Goal: Task Accomplishment & Management: Complete application form

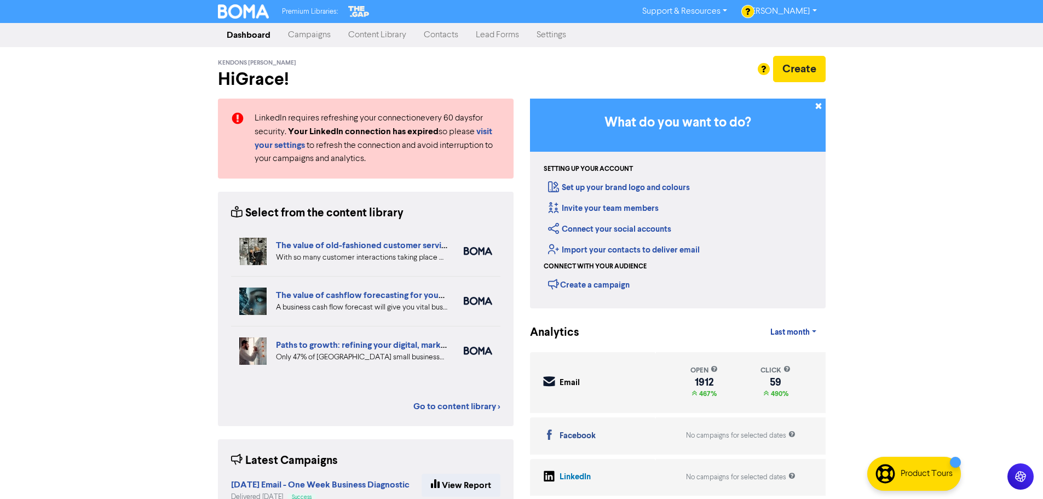
click at [435, 39] on link "Contacts" at bounding box center [441, 35] width 52 height 22
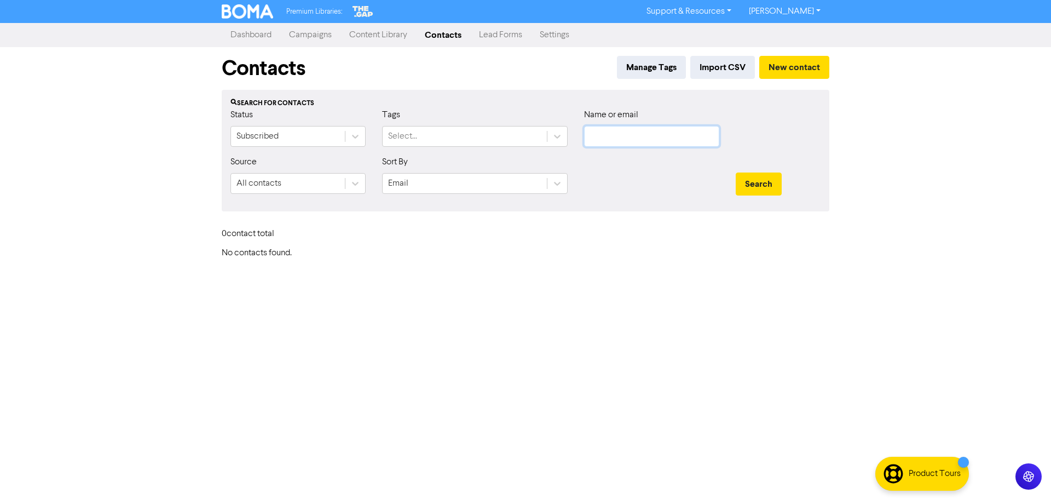
click at [617, 140] on input "text" at bounding box center [651, 136] width 135 height 21
paste input "[PERSON_NAME]"
type input "[PERSON_NAME]"
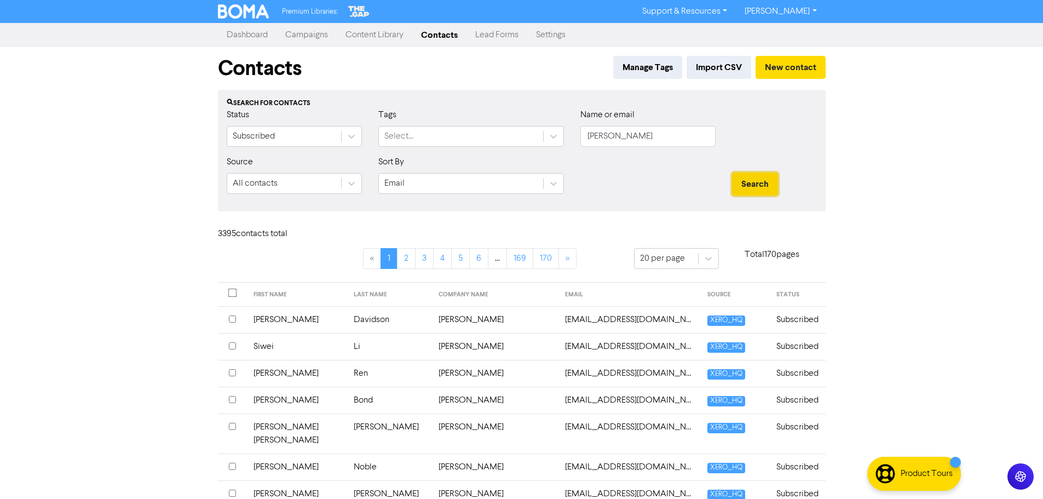
click at [771, 176] on button "Search" at bounding box center [755, 183] width 46 height 23
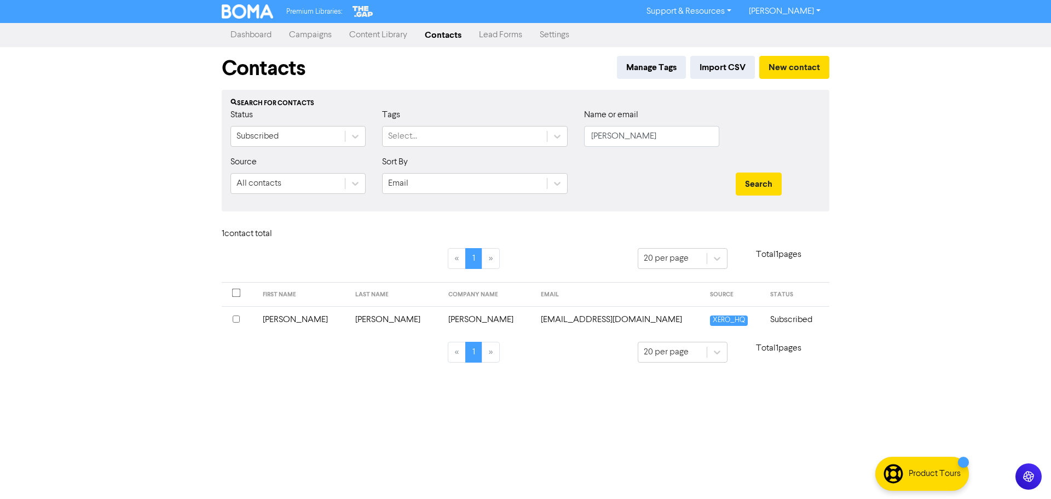
click at [234, 320] on input "checkbox" at bounding box center [236, 318] width 7 height 7
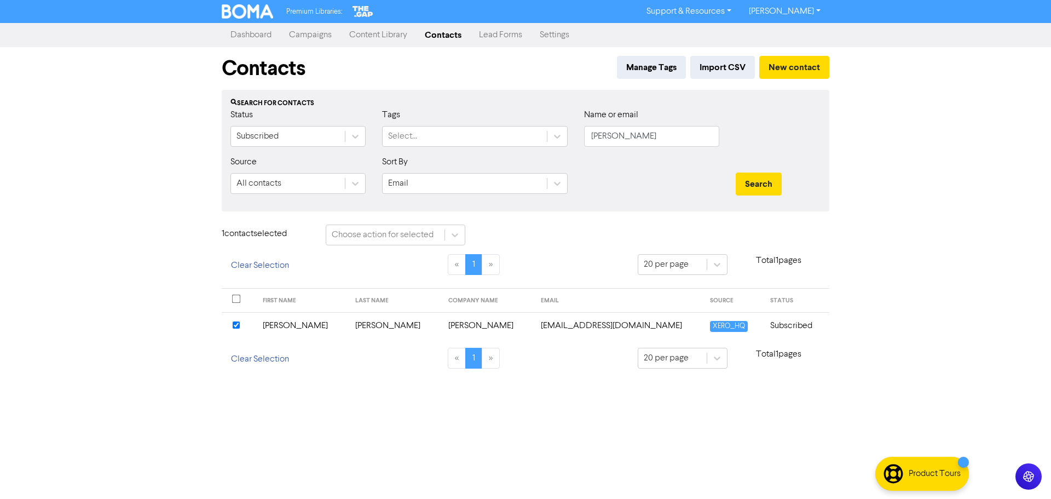
click at [442, 329] on td "[PERSON_NAME]" at bounding box center [488, 325] width 93 height 27
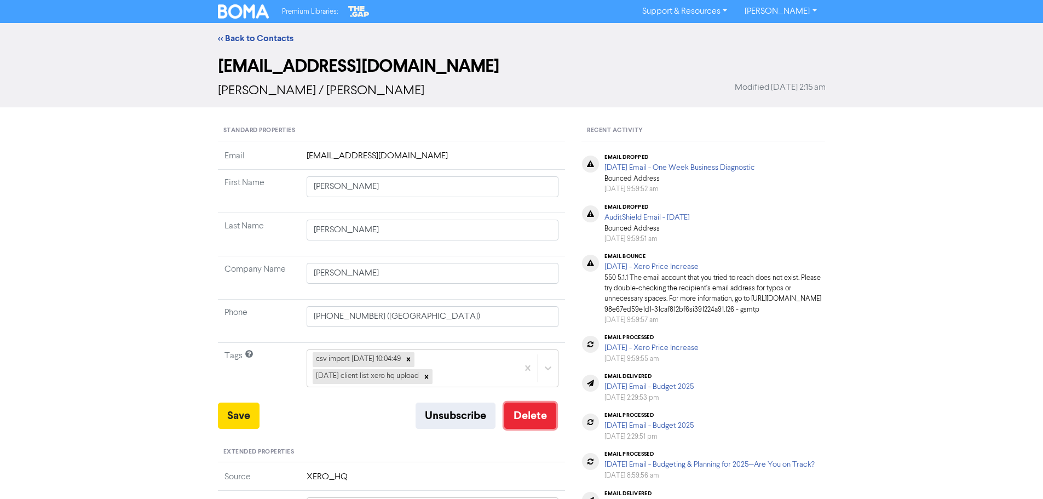
click at [546, 421] on button "Delete" at bounding box center [530, 415] width 52 height 26
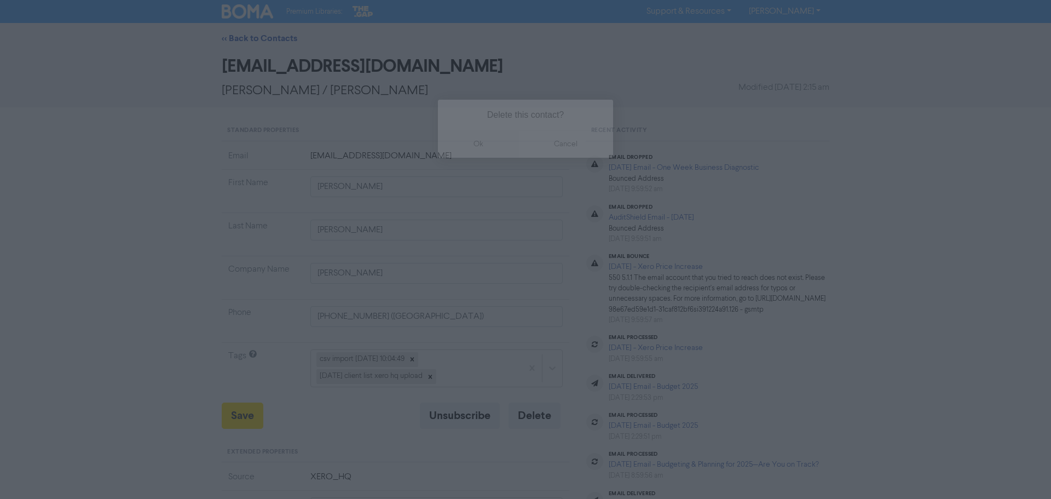
click at [480, 151] on button "ok" at bounding box center [478, 143] width 81 height 27
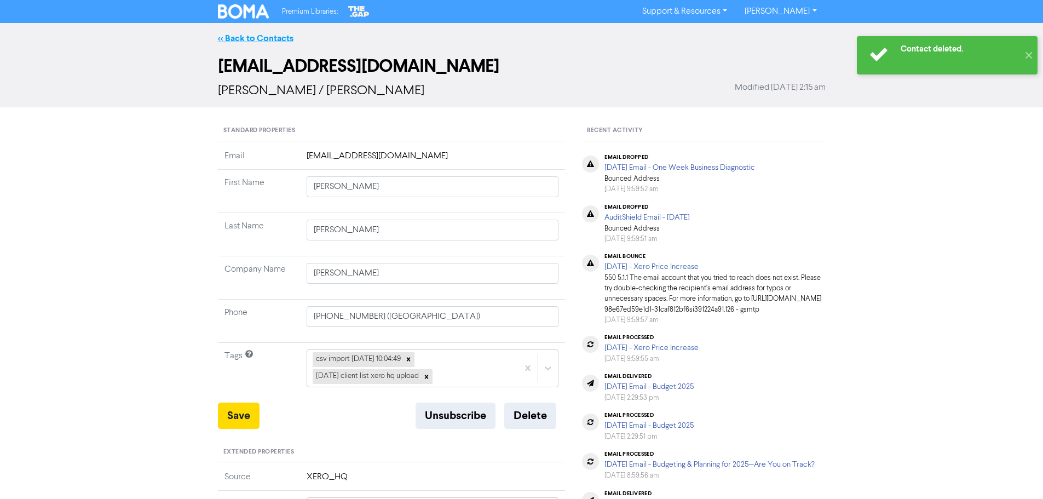
click at [267, 41] on link "<< Back to Contacts" at bounding box center [256, 38] width 76 height 11
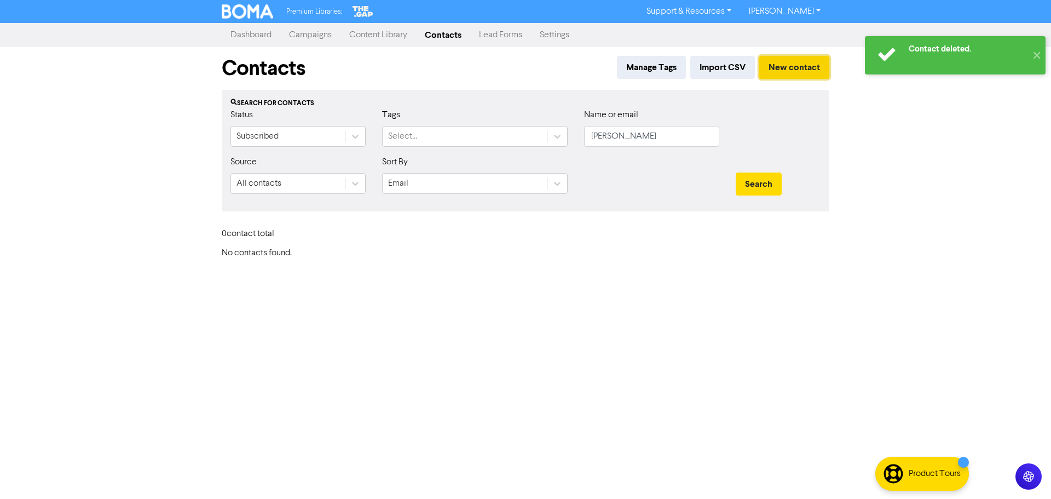
click at [802, 66] on button "New contact" at bounding box center [794, 67] width 70 height 23
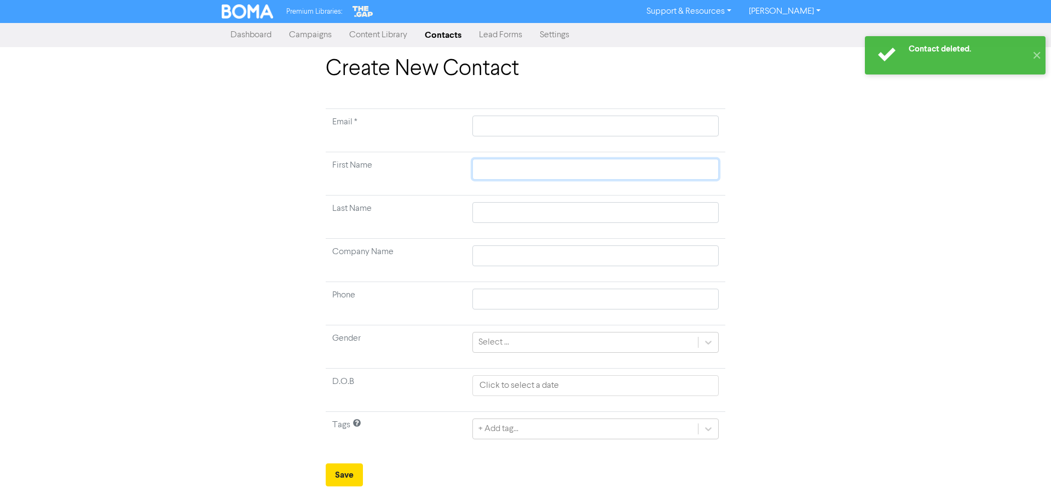
click at [496, 170] on input "text" at bounding box center [596, 169] width 246 height 21
paste input "[PERSON_NAME]"
type input "[PERSON_NAME]"
drag, startPoint x: 564, startPoint y: 168, endPoint x: 532, endPoint y: 173, distance: 32.2
click at [532, 173] on input "[PERSON_NAME]" at bounding box center [596, 169] width 246 height 21
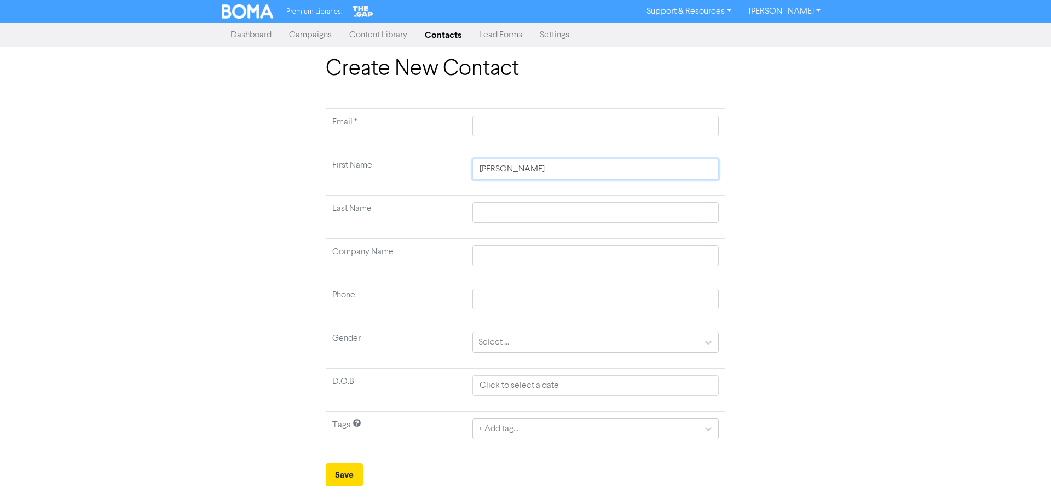
type input "[PERSON_NAME]"
click at [522, 212] on input "text" at bounding box center [596, 212] width 246 height 21
paste input "[PERSON_NAME]"
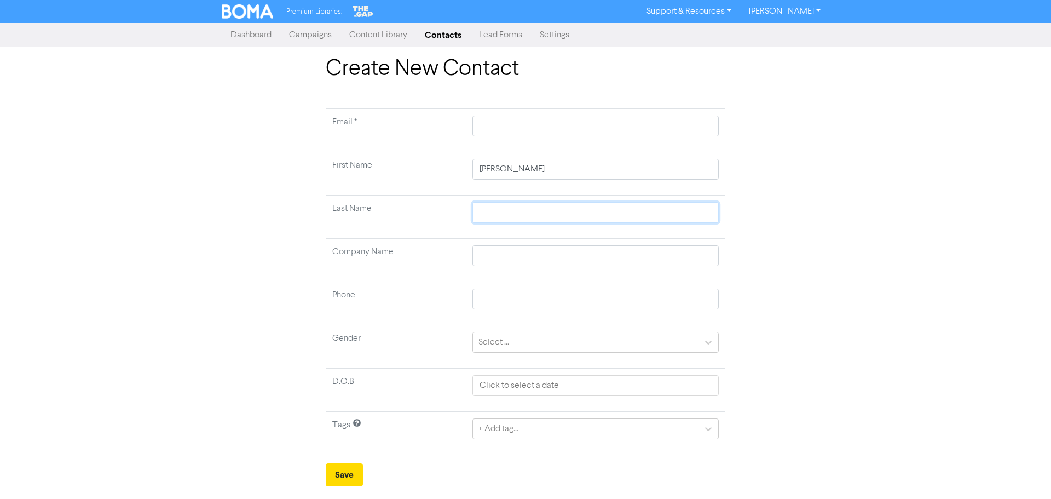
type input "[PERSON_NAME]"
click at [515, 126] on input "text" at bounding box center [596, 126] width 246 height 21
click at [502, 256] on td at bounding box center [596, 260] width 260 height 43
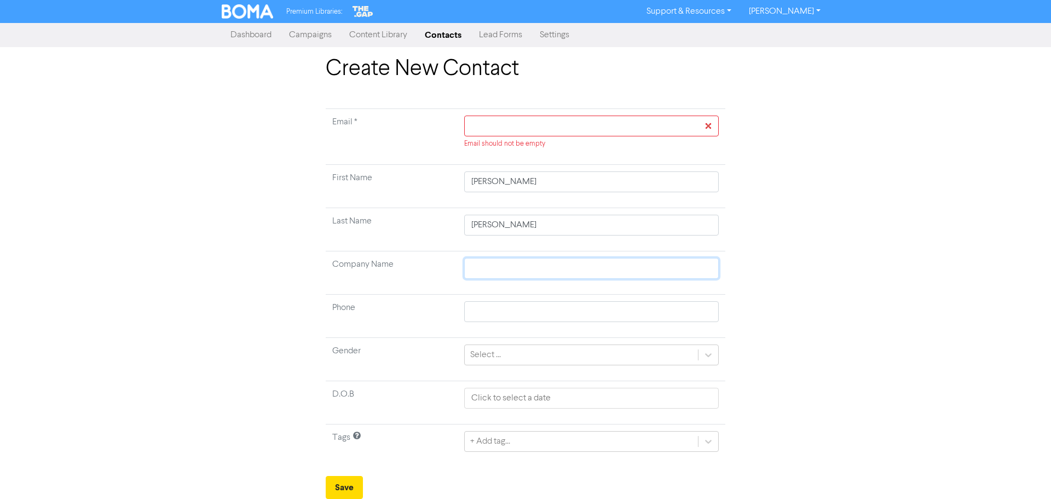
paste input "[PERSON_NAME]"
type input "[PERSON_NAME]"
click at [504, 262] on input "text" at bounding box center [591, 268] width 255 height 21
paste input "[PERSON_NAME]"
type input "[PERSON_NAME]"
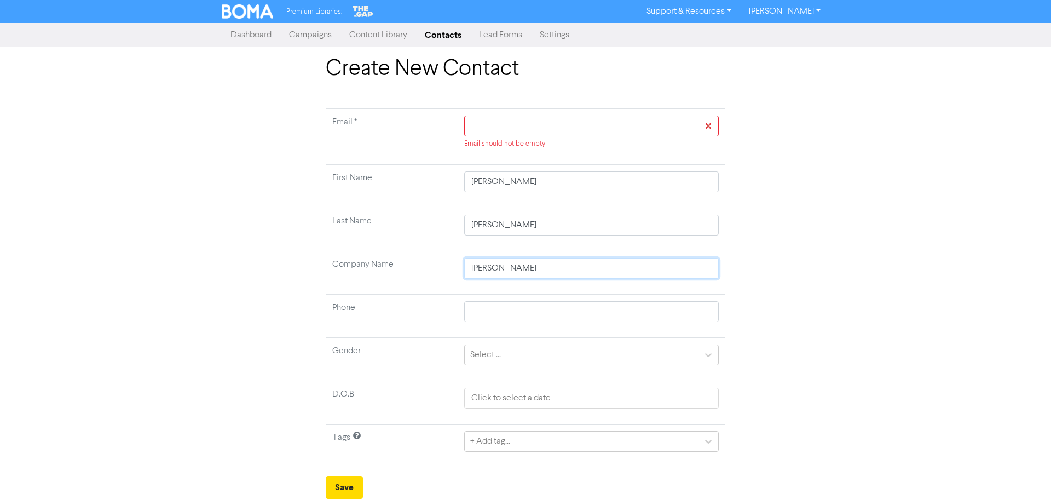
type input "[PERSON_NAME]"
click at [508, 126] on input "text" at bounding box center [591, 126] width 255 height 21
paste input "[EMAIL_ADDRESS][DOMAIN_NAME]"
drag, startPoint x: 534, startPoint y: 130, endPoint x: 531, endPoint y: 135, distance: 6.2
click at [532, 131] on input "text" at bounding box center [591, 126] width 255 height 21
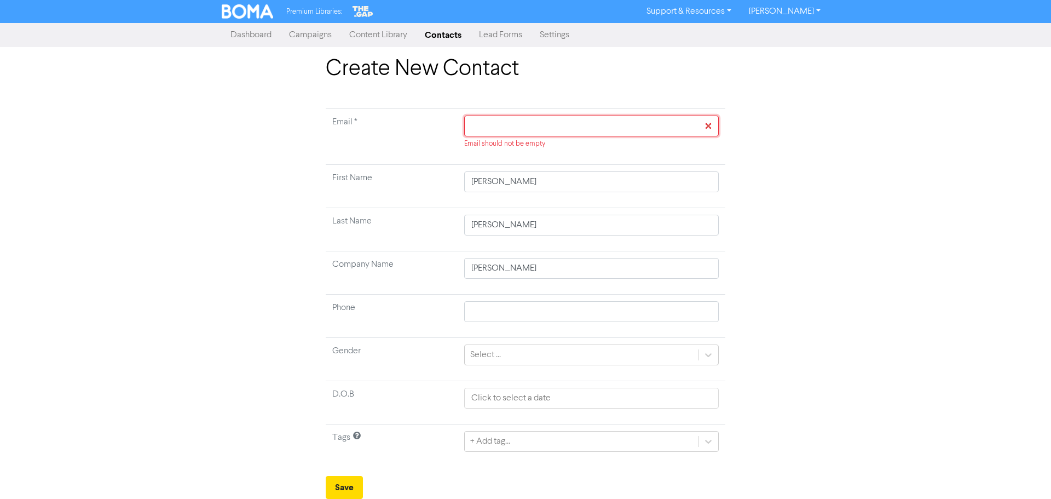
type input "[EMAIL_ADDRESS][DOMAIN_NAME]"
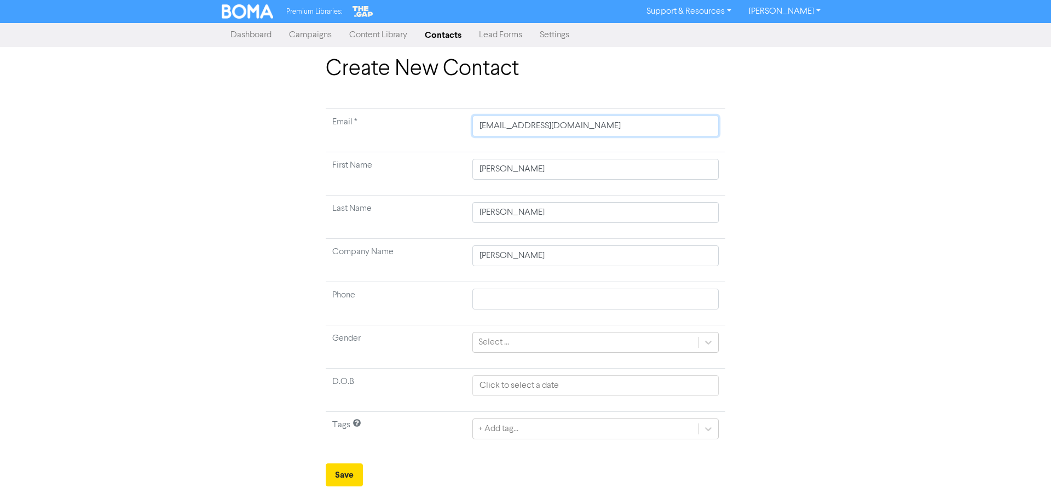
type input "[EMAIL_ADDRESS][DOMAIN_NAME]"
click at [495, 301] on input "text" at bounding box center [596, 299] width 246 height 21
click at [849, 333] on div "Create New Contact Email * [EMAIL_ADDRESS][DOMAIN_NAME] First Name [PERSON_NAME…" at bounding box center [525, 271] width 1051 height 430
click at [356, 473] on button "Save" at bounding box center [344, 474] width 37 height 23
